Goal: Navigation & Orientation: Find specific page/section

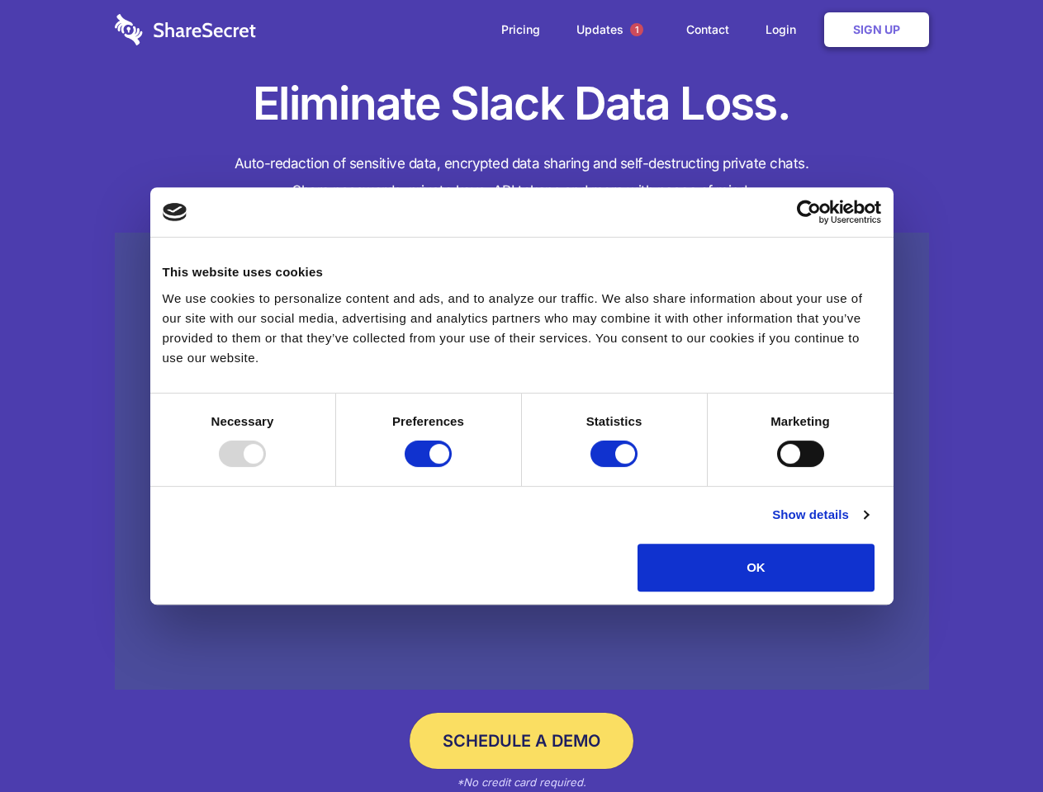
click at [266, 467] on div at bounding box center [242, 454] width 47 height 26
click at [452, 467] on input "Preferences" at bounding box center [427, 454] width 47 height 26
checkbox input "false"
click at [616, 467] on input "Statistics" at bounding box center [613, 454] width 47 height 26
checkbox input "false"
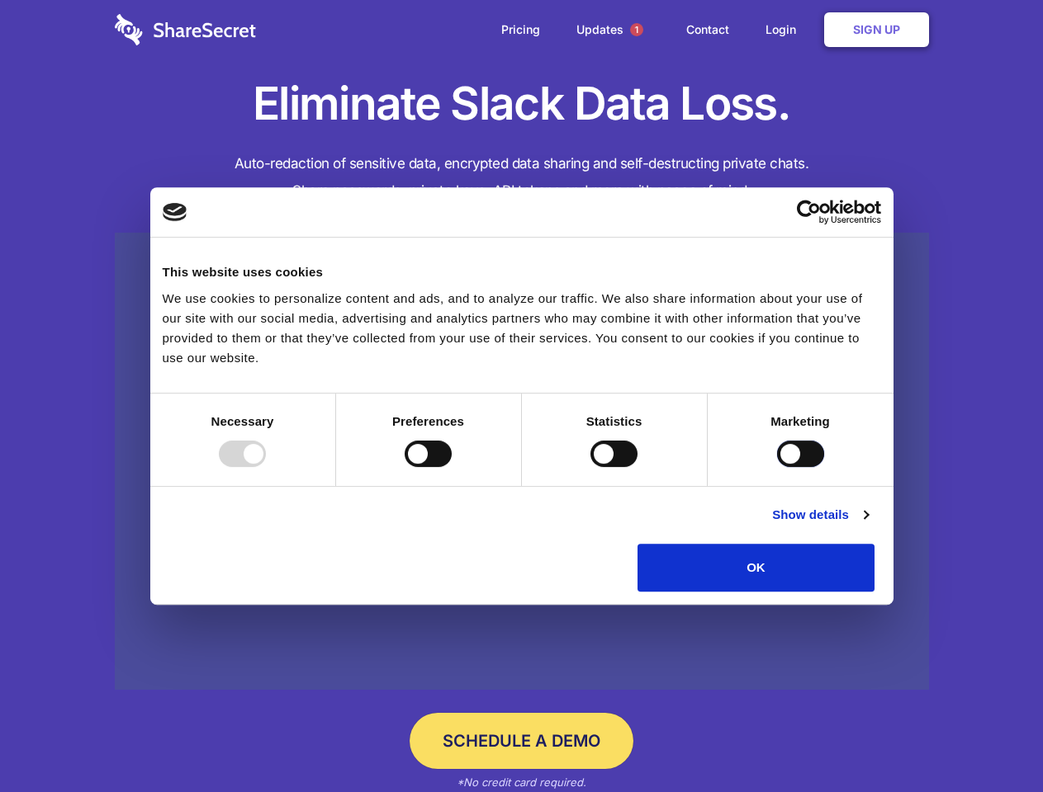
click at [777, 467] on input "Marketing" at bounding box center [800, 454] width 47 height 26
checkbox input "true"
click at [868, 525] on link "Show details" at bounding box center [820, 515] width 96 height 20
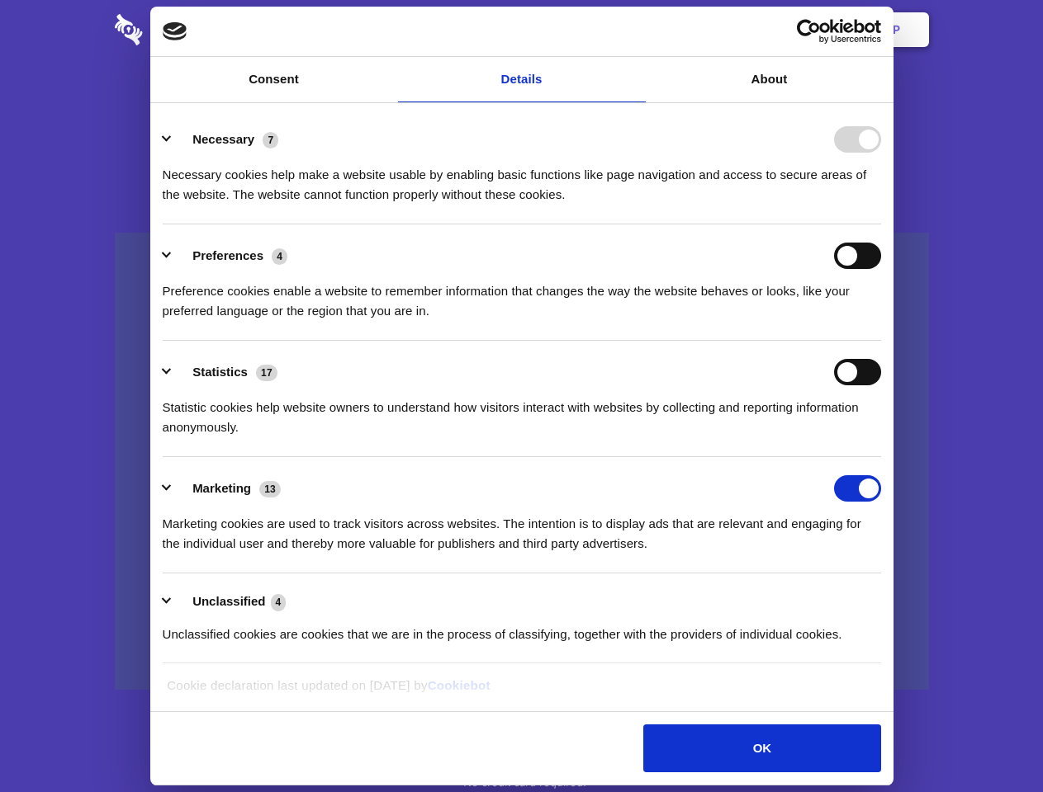
click at [881, 341] on li "Preferences 4 Preference cookies enable a website to remember information that …" at bounding box center [522, 283] width 718 height 116
click at [636, 30] on span "1" at bounding box center [636, 29] width 13 height 13
